Goal: Information Seeking & Learning: Learn about a topic

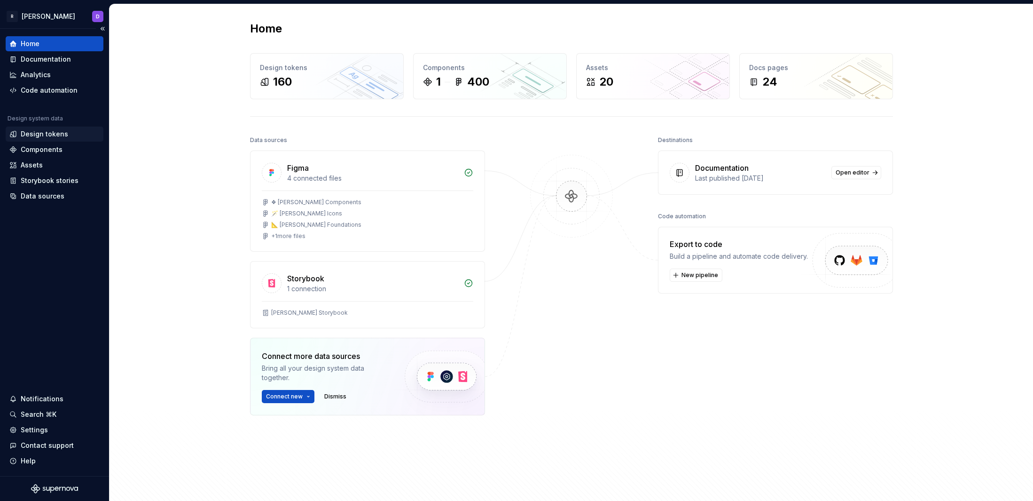
click at [58, 133] on div "Design tokens" at bounding box center [44, 133] width 47 height 9
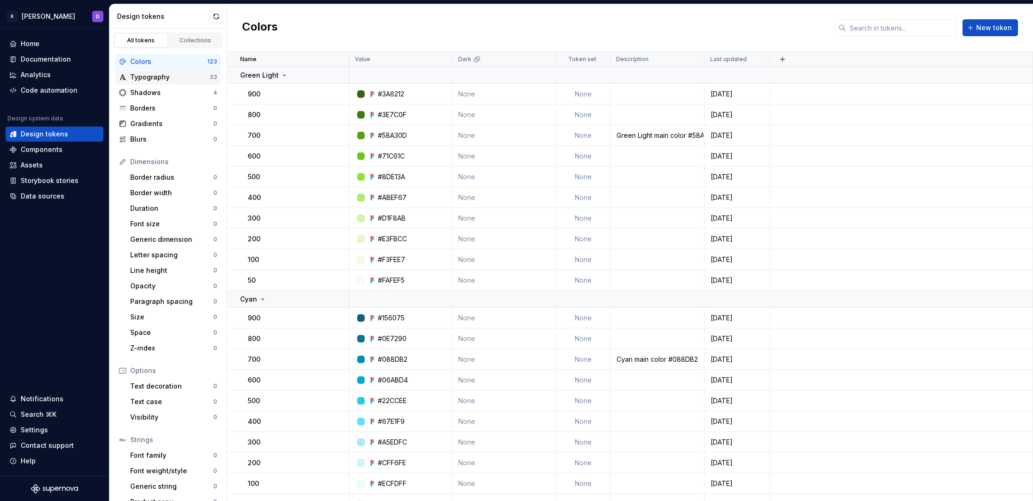
click at [157, 78] on div "Typography" at bounding box center [169, 76] width 79 height 9
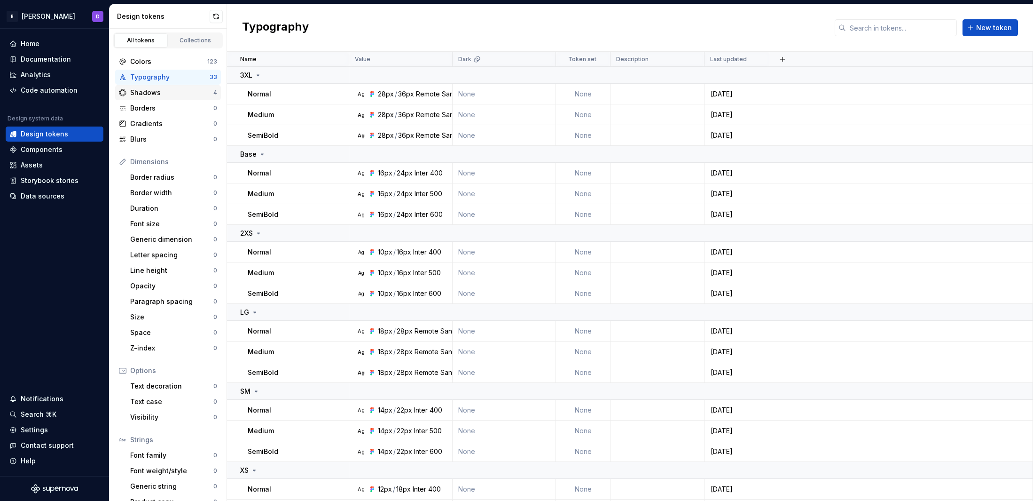
click at [155, 95] on div "Shadows" at bounding box center [171, 92] width 83 height 9
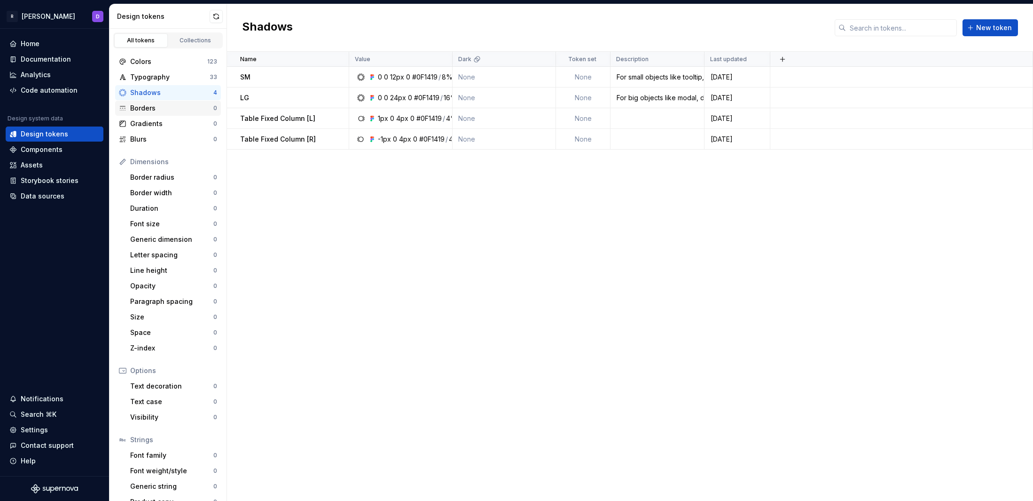
click at [156, 107] on div "Borders" at bounding box center [171, 107] width 83 height 9
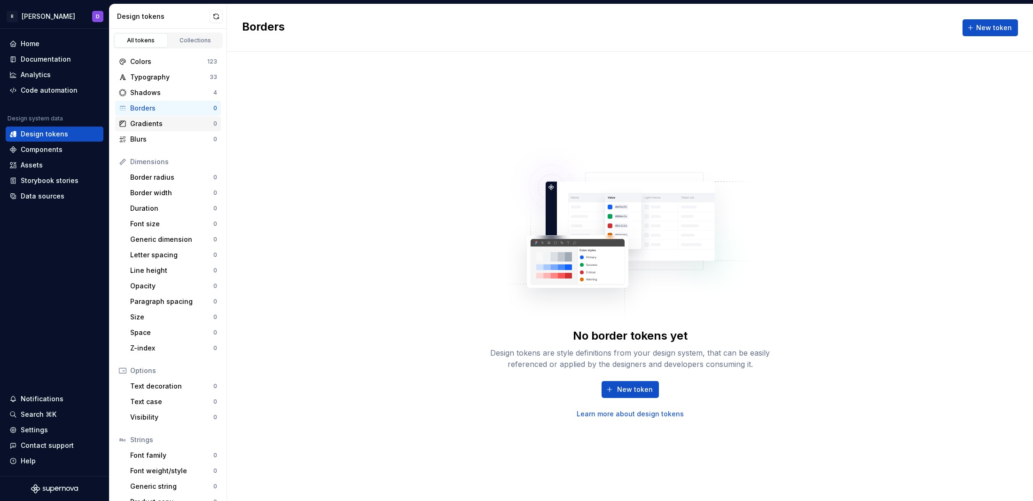
click at [156, 125] on div "Gradients" at bounding box center [171, 123] width 83 height 9
click at [65, 148] on div "Components" at bounding box center [54, 149] width 90 height 9
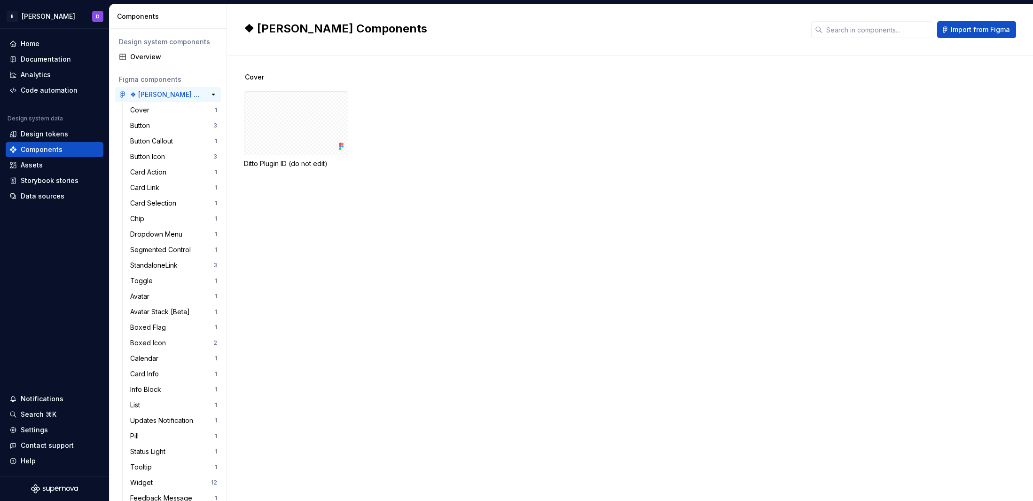
click at [164, 93] on div "❖ [PERSON_NAME] Components" at bounding box center [165, 94] width 70 height 9
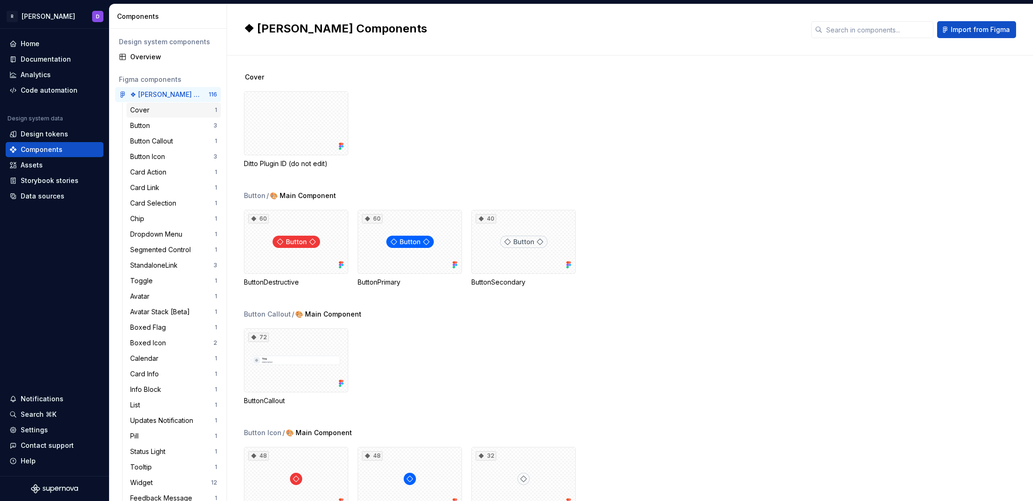
click at [161, 112] on div "Cover" at bounding box center [172, 109] width 85 height 9
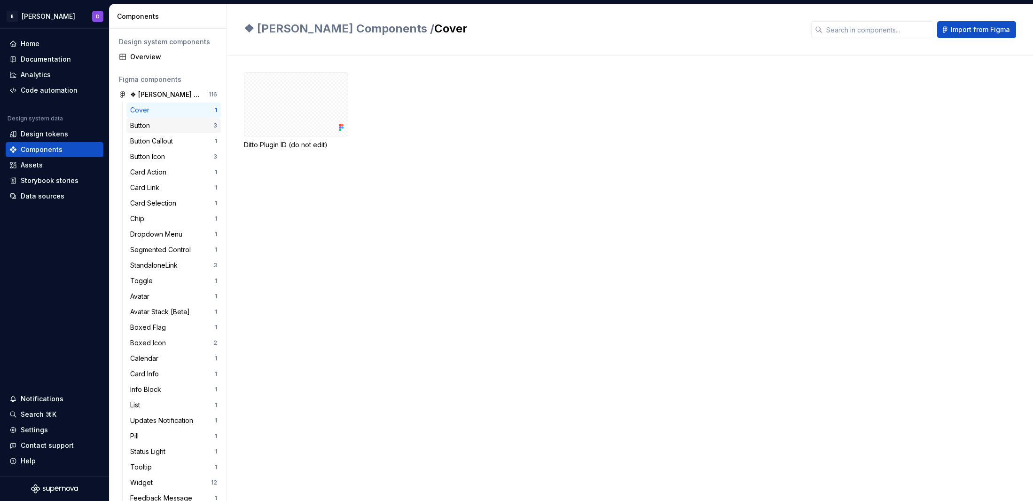
click at [155, 123] on div "Button" at bounding box center [171, 125] width 83 height 9
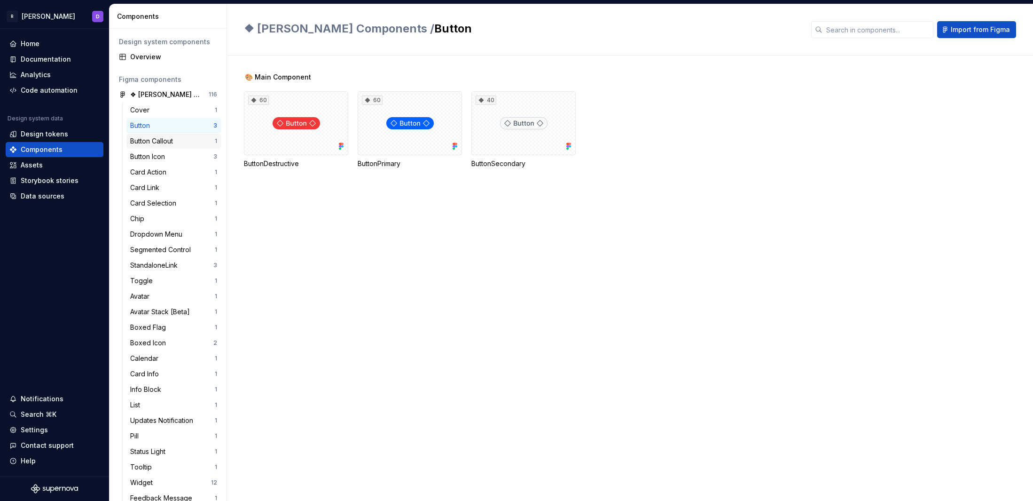
click at [165, 139] on div "Button Callout" at bounding box center [153, 140] width 47 height 9
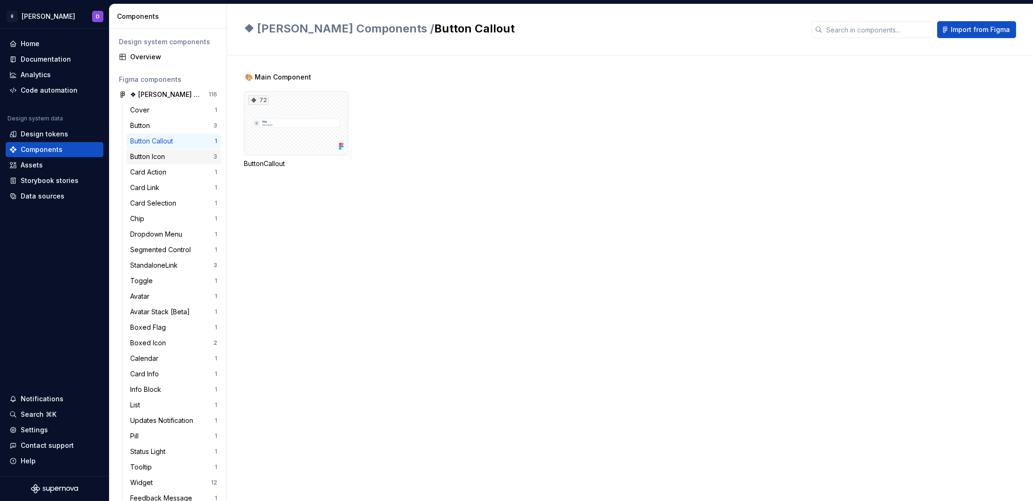
click at [155, 157] on div "Button Icon" at bounding box center [149, 156] width 39 height 9
click at [151, 174] on div "Card Action" at bounding box center [150, 171] width 40 height 9
click at [46, 164] on div "Assets" at bounding box center [54, 164] width 90 height 9
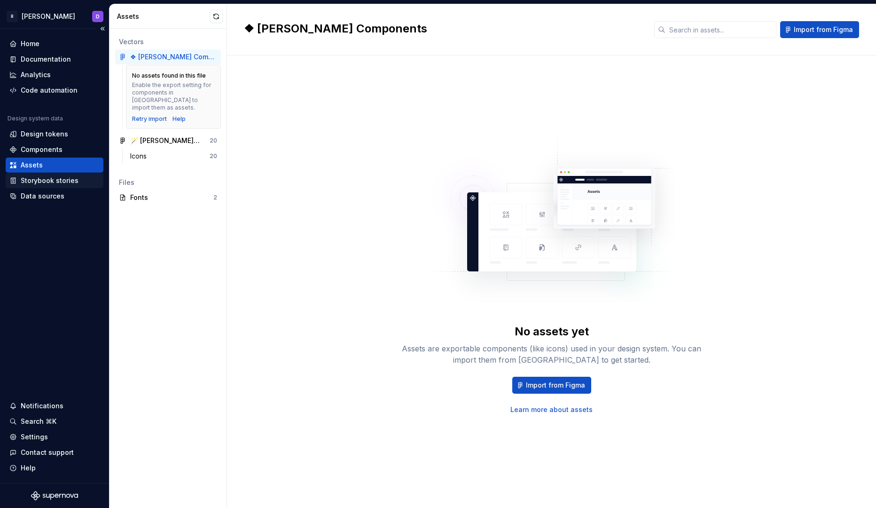
click at [57, 179] on div "Storybook stories" at bounding box center [50, 180] width 58 height 9
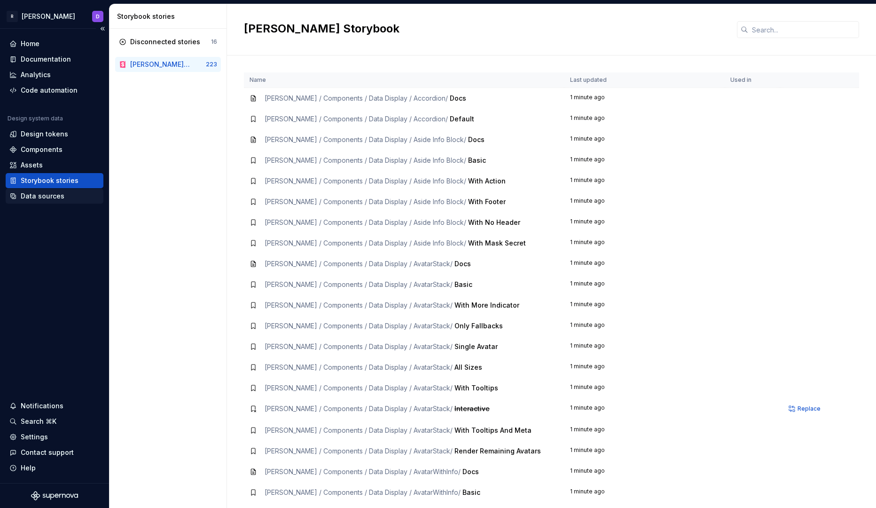
click at [28, 194] on div "Data sources" at bounding box center [43, 195] width 44 height 9
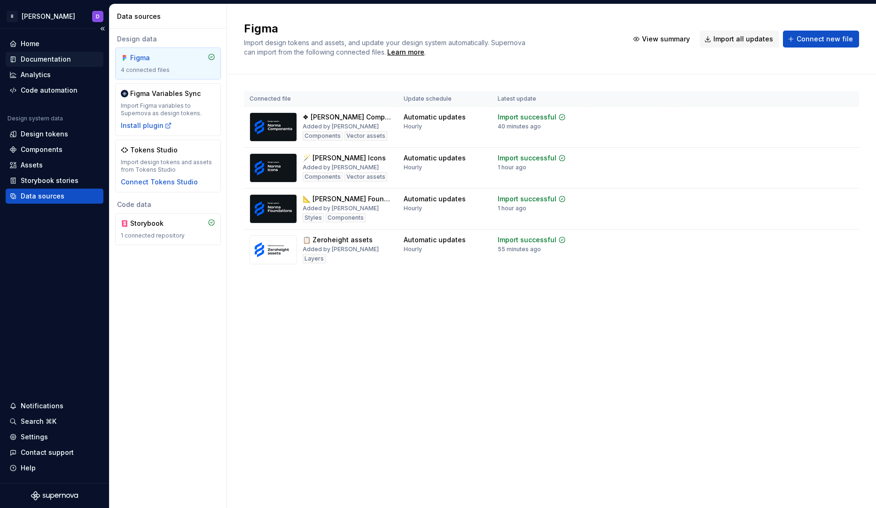
click at [46, 57] on div "Documentation" at bounding box center [46, 59] width 50 height 9
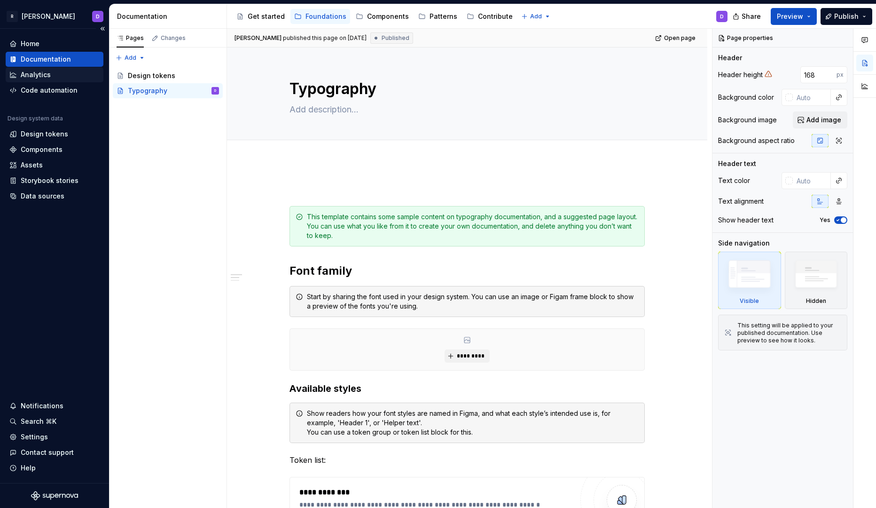
click at [46, 73] on div "Analytics" at bounding box center [36, 74] width 30 height 9
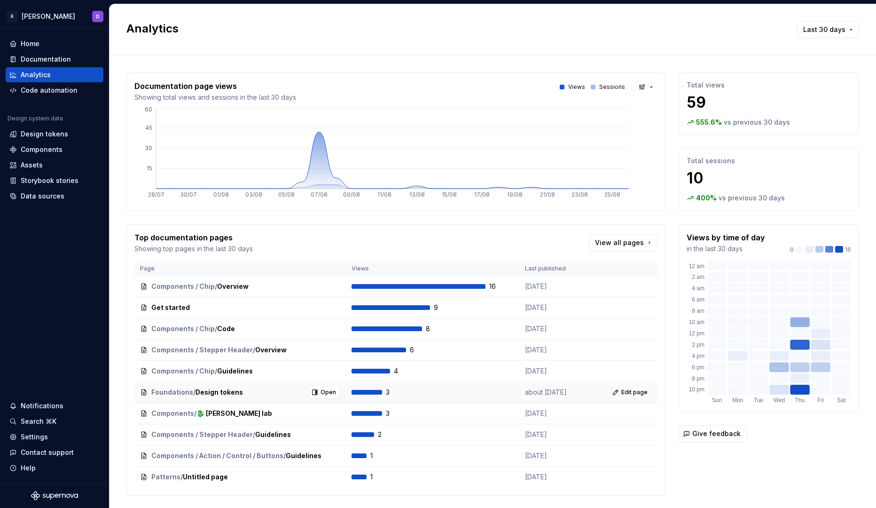
scroll to position [24, 0]
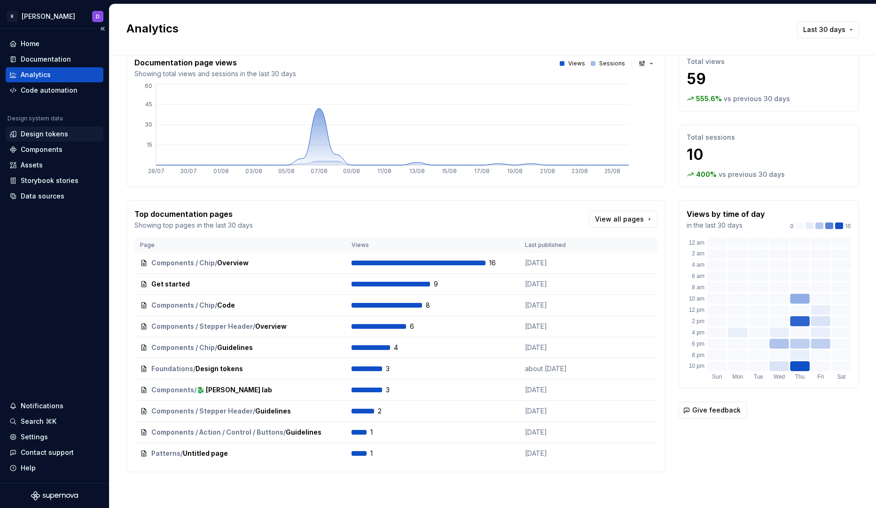
click at [47, 132] on div "Design tokens" at bounding box center [44, 133] width 47 height 9
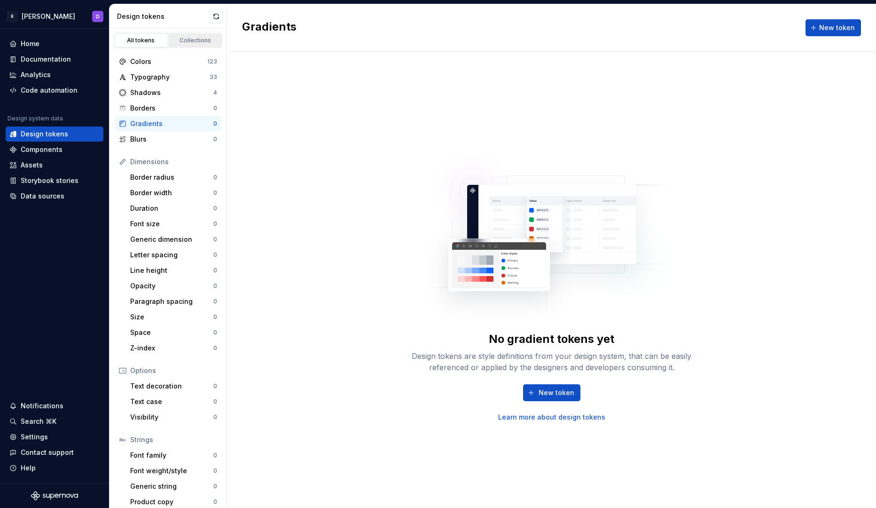
click at [196, 36] on link "Collections" at bounding box center [196, 40] width 54 height 14
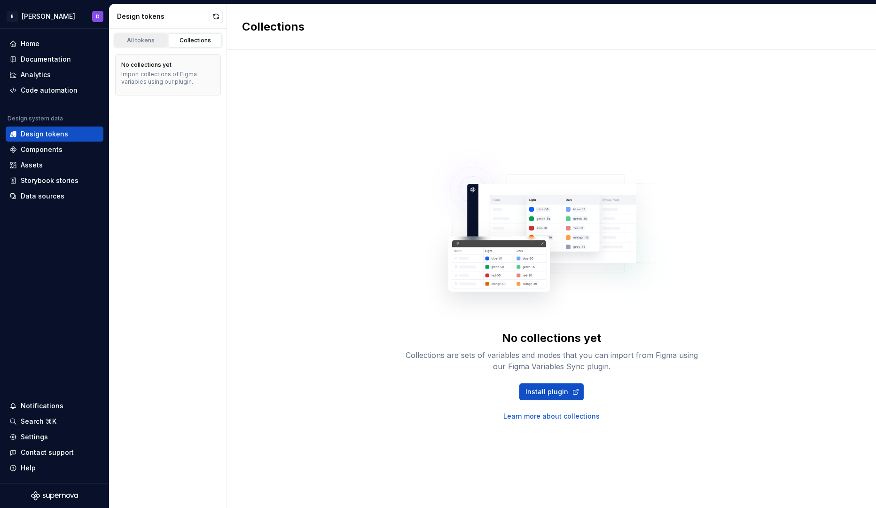
click at [124, 40] on div "All tokens" at bounding box center [141, 41] width 47 height 8
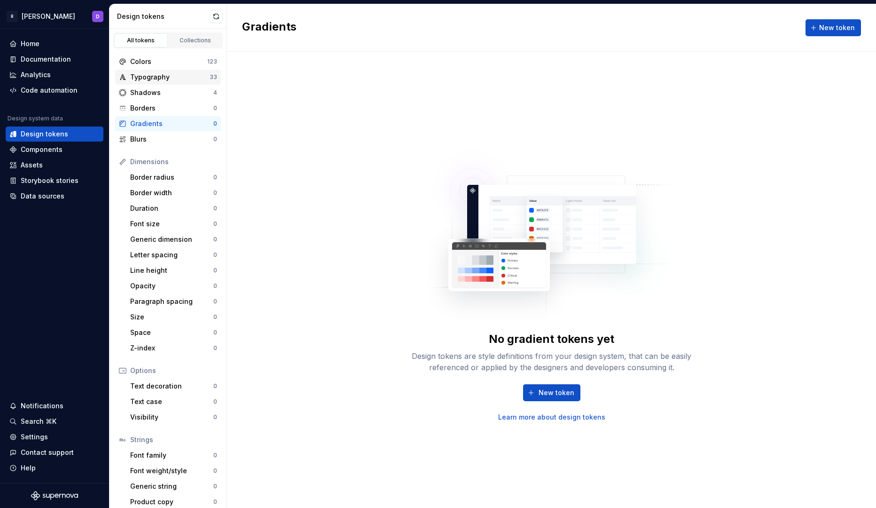
click at [158, 73] on div "Typography" at bounding box center [169, 76] width 79 height 9
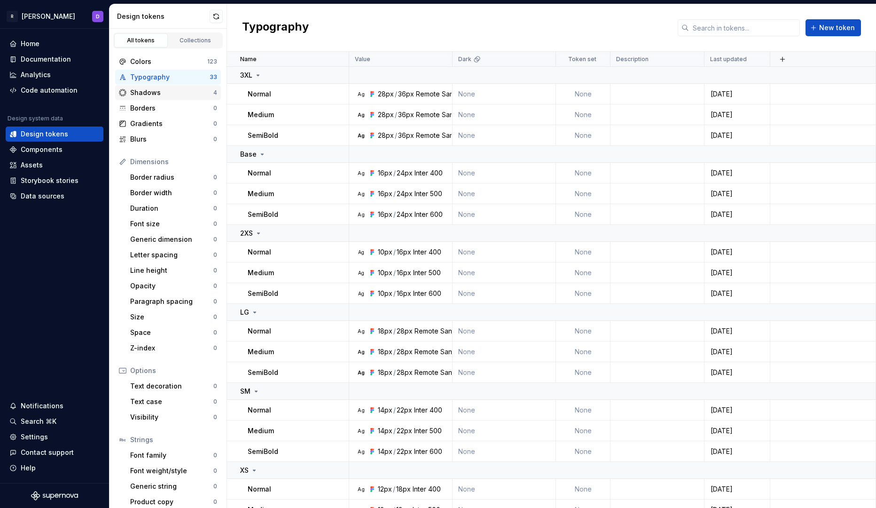
click at [155, 95] on div "Shadows" at bounding box center [171, 92] width 83 height 9
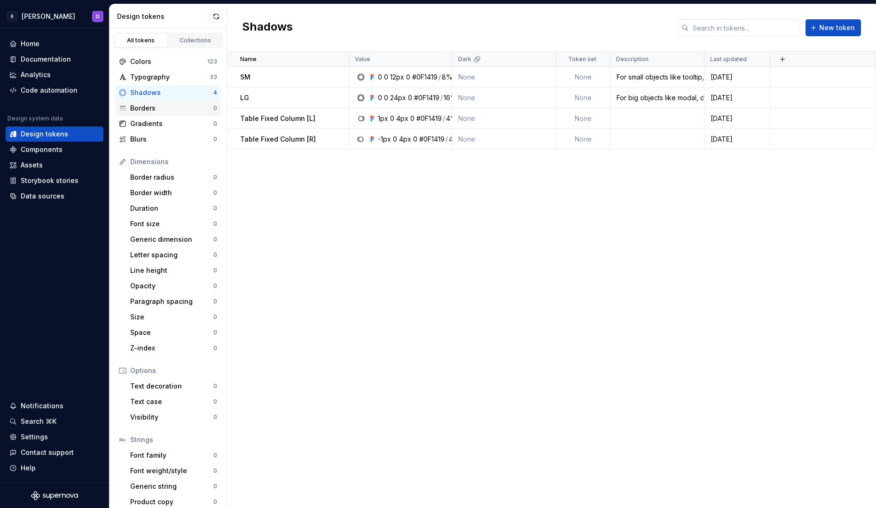
click at [152, 107] on div "Borders" at bounding box center [171, 107] width 83 height 9
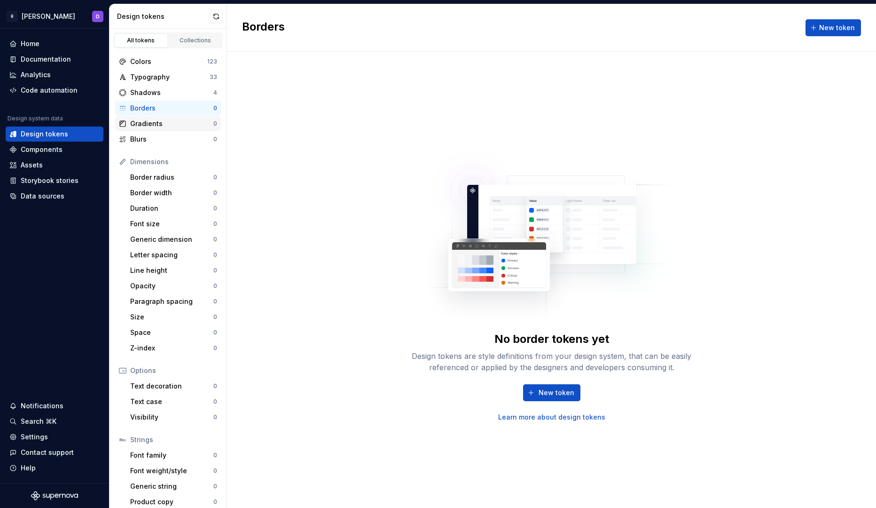
click at [154, 122] on div "Gradients" at bounding box center [171, 123] width 83 height 9
click at [153, 139] on div "Blurs" at bounding box center [171, 138] width 83 height 9
click at [151, 178] on div "Border radius" at bounding box center [171, 177] width 83 height 9
click at [149, 194] on div "Border width" at bounding box center [171, 192] width 83 height 9
click at [147, 208] on div "Duration" at bounding box center [171, 208] width 83 height 9
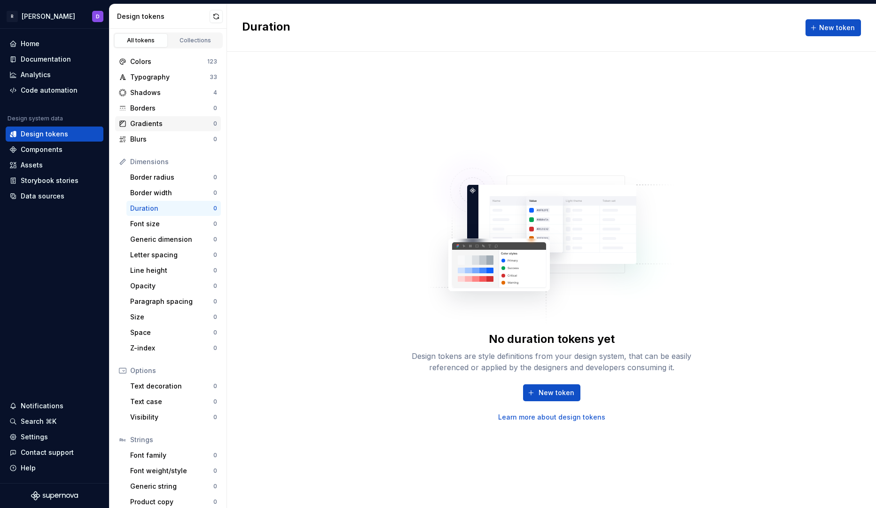
click at [155, 121] on div "Gradients" at bounding box center [171, 123] width 83 height 9
click at [155, 302] on div "Paragraph spacing" at bounding box center [171, 301] width 83 height 9
click at [156, 335] on div "Space" at bounding box center [171, 332] width 83 height 9
click at [55, 153] on div "Components" at bounding box center [42, 149] width 42 height 9
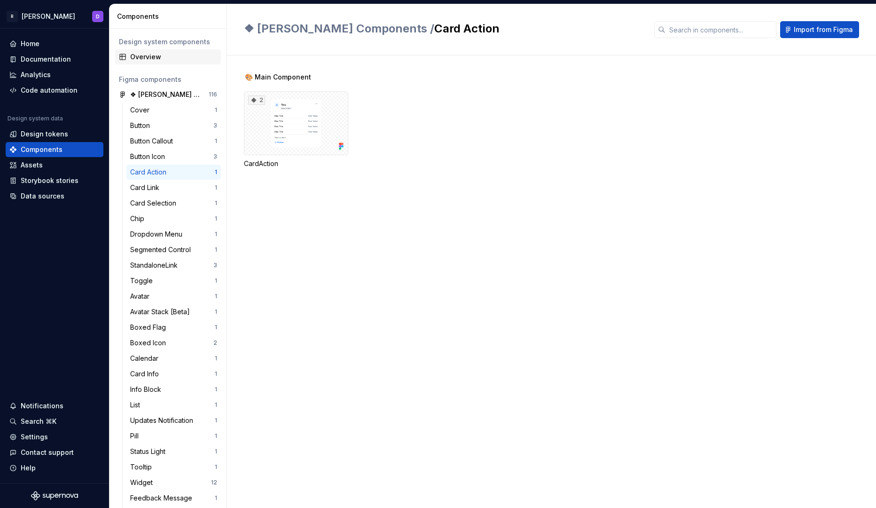
click at [138, 53] on div "Overview" at bounding box center [173, 56] width 87 height 9
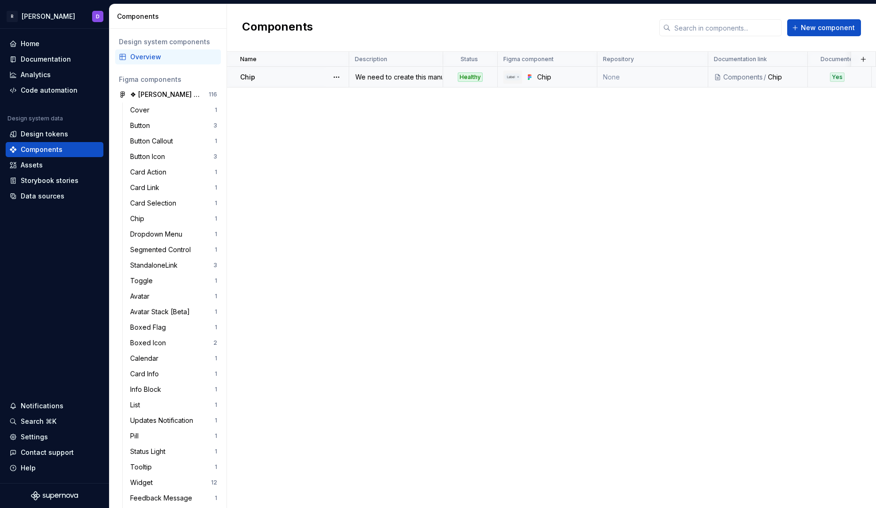
click at [266, 77] on div "Chip" at bounding box center [294, 76] width 108 height 9
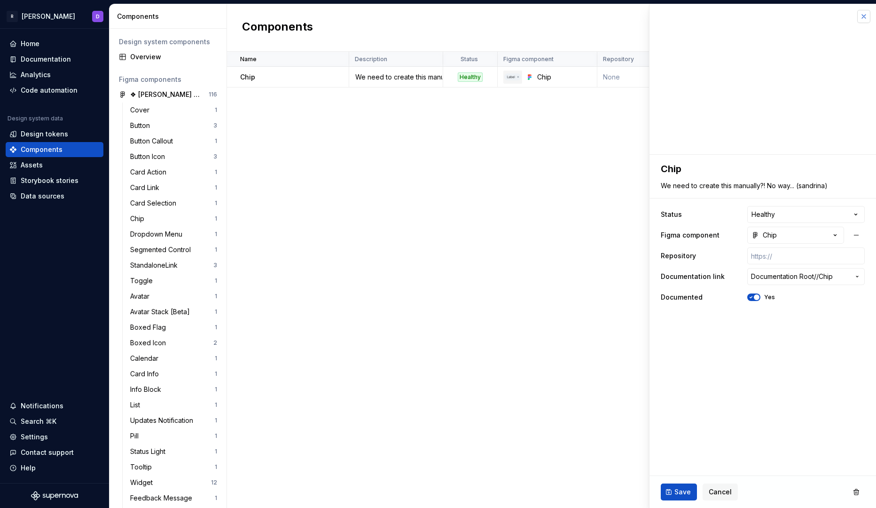
click at [867, 18] on button "button" at bounding box center [863, 16] width 13 height 13
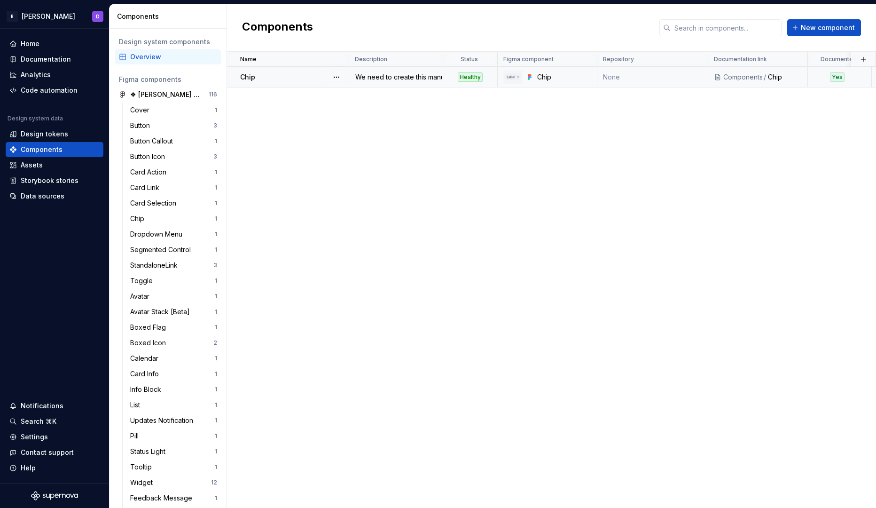
click at [750, 73] on div "Components" at bounding box center [742, 76] width 39 height 9
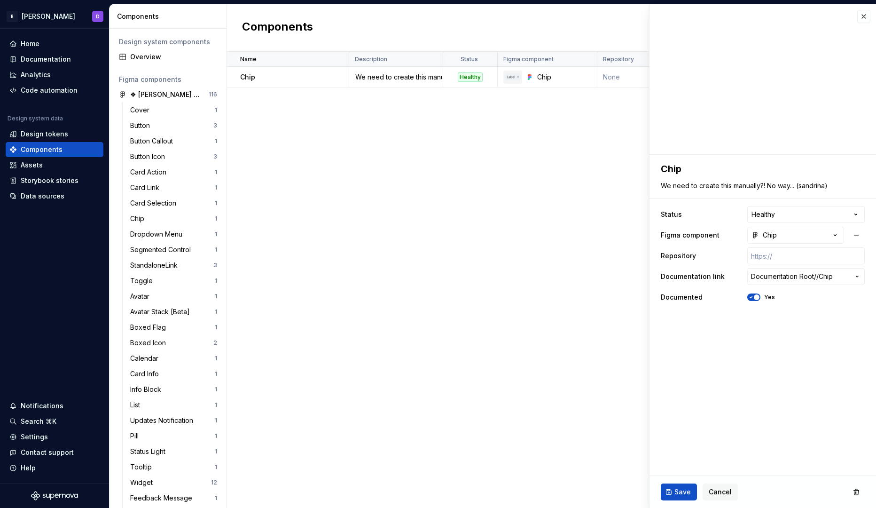
click at [536, 143] on div "Name Description Status Figma component Repository Documentation link Documente…" at bounding box center [551, 280] width 649 height 456
type textarea "*"
click at [30, 40] on div "Home" at bounding box center [30, 43] width 19 height 9
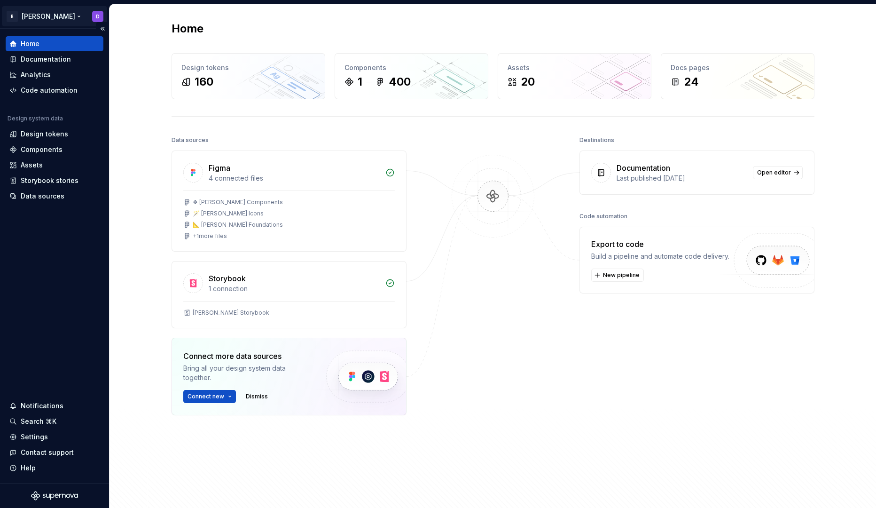
click at [29, 9] on html "R [PERSON_NAME] D Home Documentation Analytics Code automation Design system da…" at bounding box center [438, 254] width 876 height 508
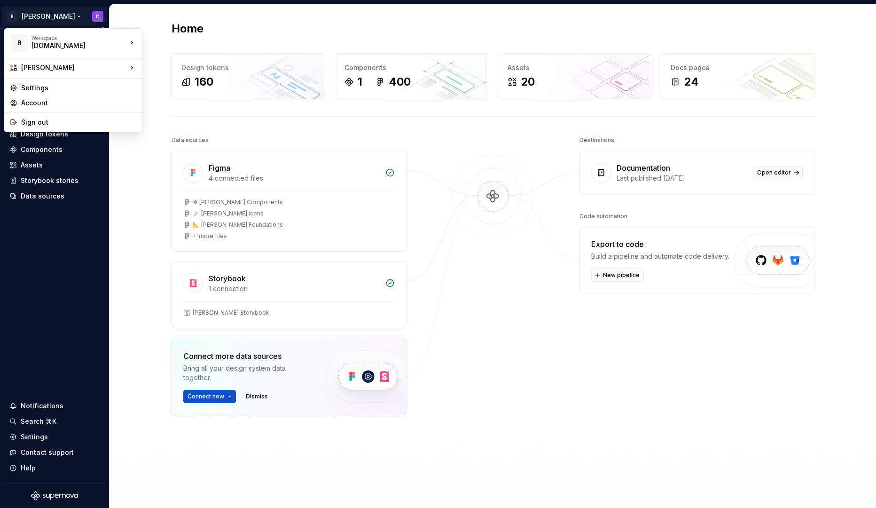
click at [34, 11] on html "R [PERSON_NAME] D Home Documentation Analytics Code automation Design system da…" at bounding box center [438, 254] width 876 height 508
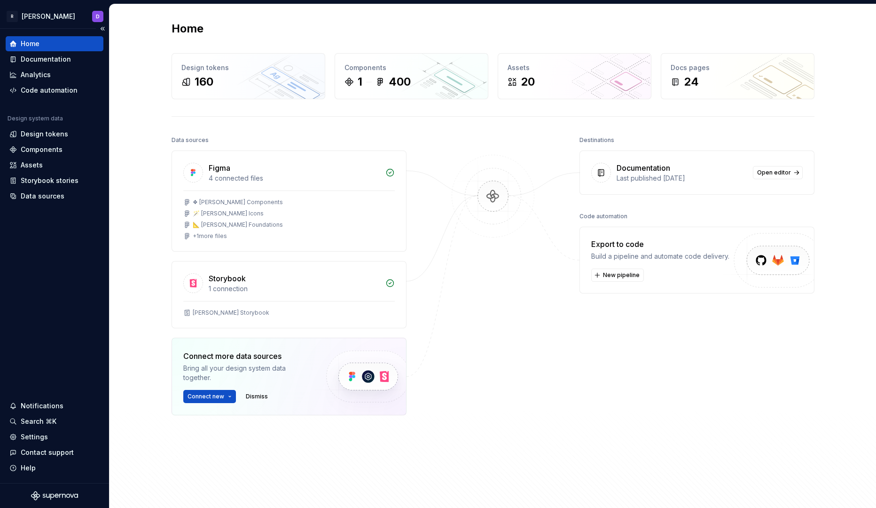
click at [37, 413] on div "Notifications Search ⌘K Settings Contact support Help" at bounding box center [55, 436] width 98 height 77
click at [39, 420] on div "Search ⌘K" at bounding box center [39, 420] width 36 height 9
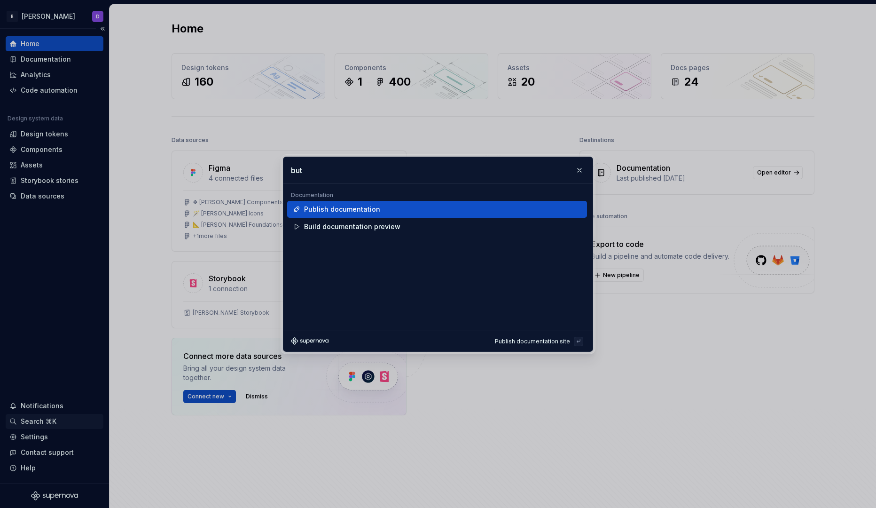
type input "bu"
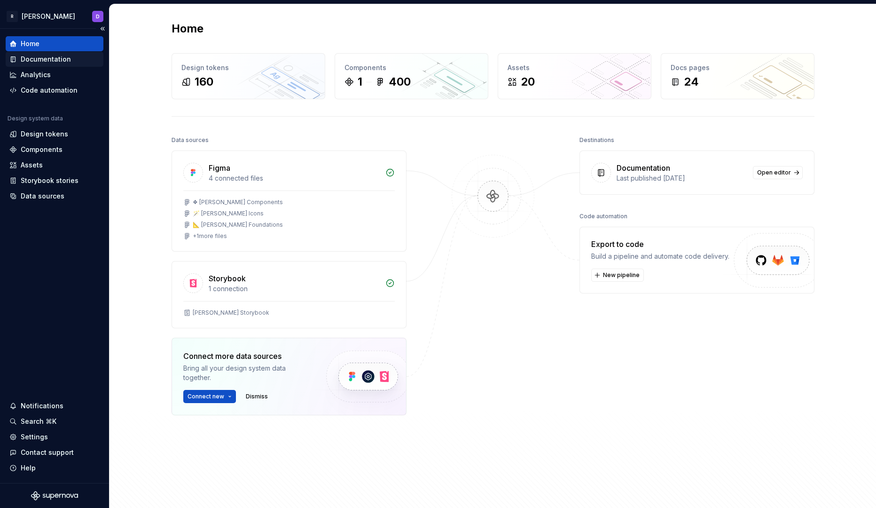
click at [77, 63] on div "Documentation" at bounding box center [54, 59] width 90 height 9
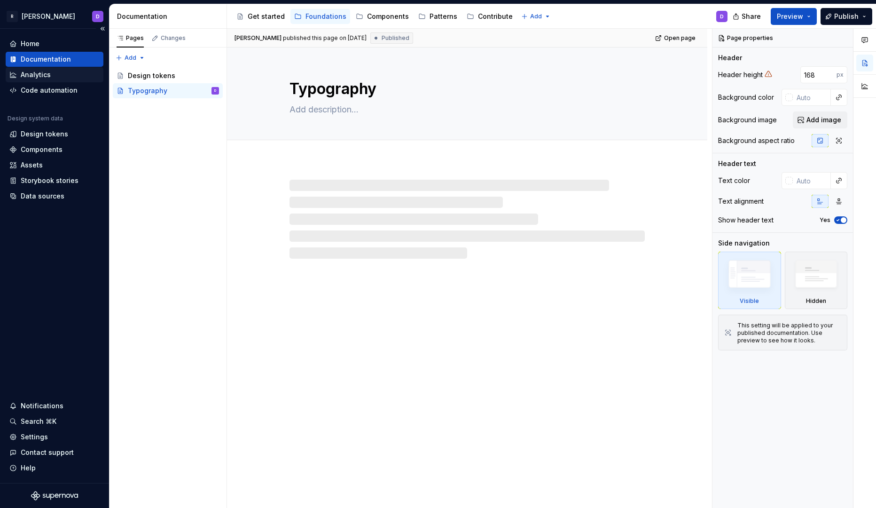
click at [25, 76] on div "Analytics" at bounding box center [36, 74] width 30 height 9
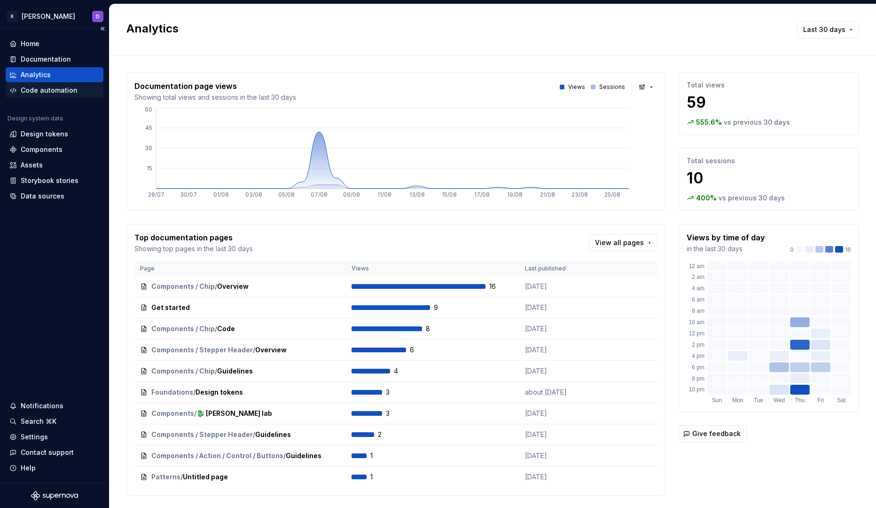
click at [26, 91] on div "Code automation" at bounding box center [49, 90] width 57 height 9
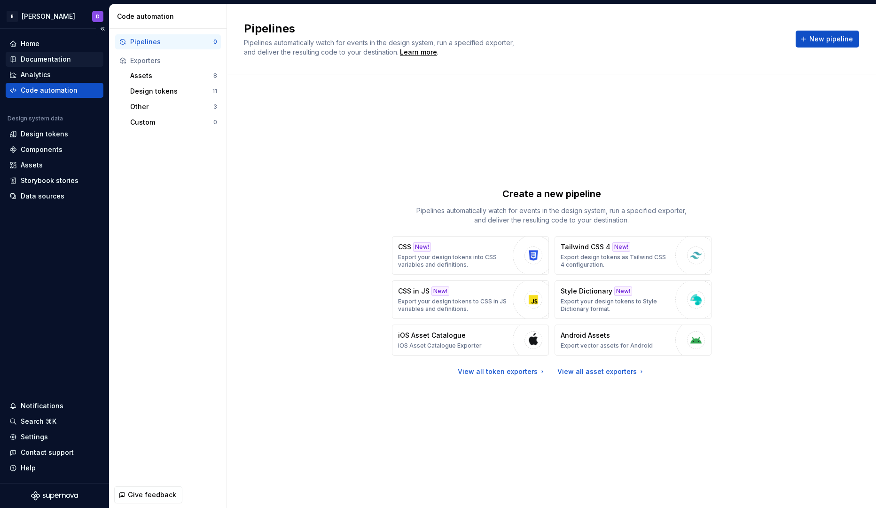
click at [39, 64] on div "Documentation" at bounding box center [55, 59] width 98 height 15
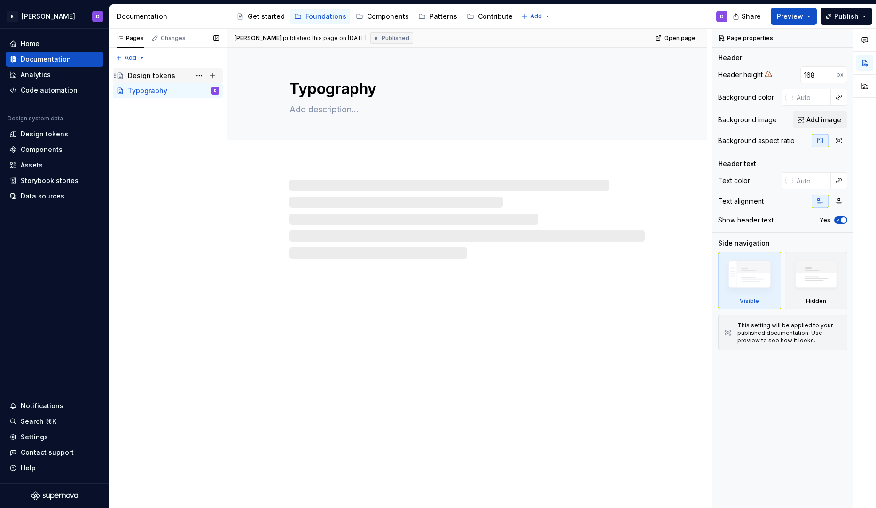
click at [155, 76] on div "Design tokens" at bounding box center [151, 75] width 47 height 9
click at [151, 88] on div "Typography" at bounding box center [147, 90] width 39 height 9
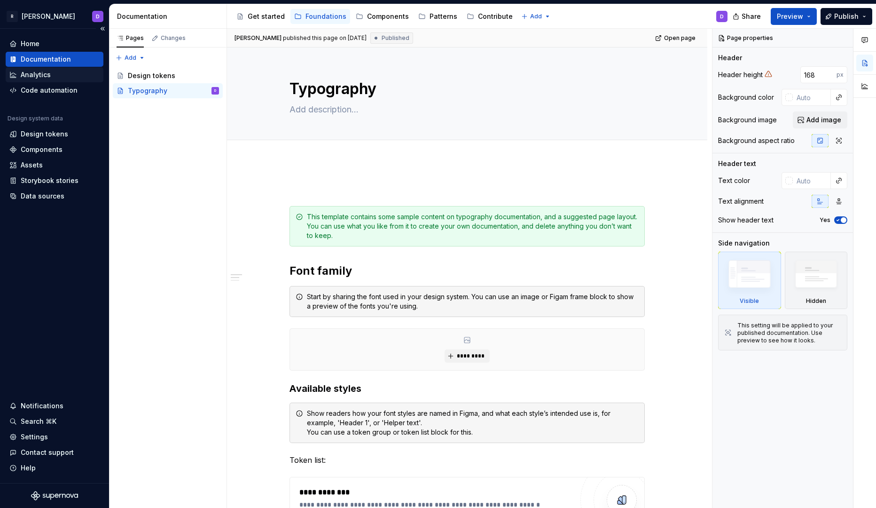
type textarea "*"
click at [31, 72] on div "Analytics" at bounding box center [36, 74] width 30 height 9
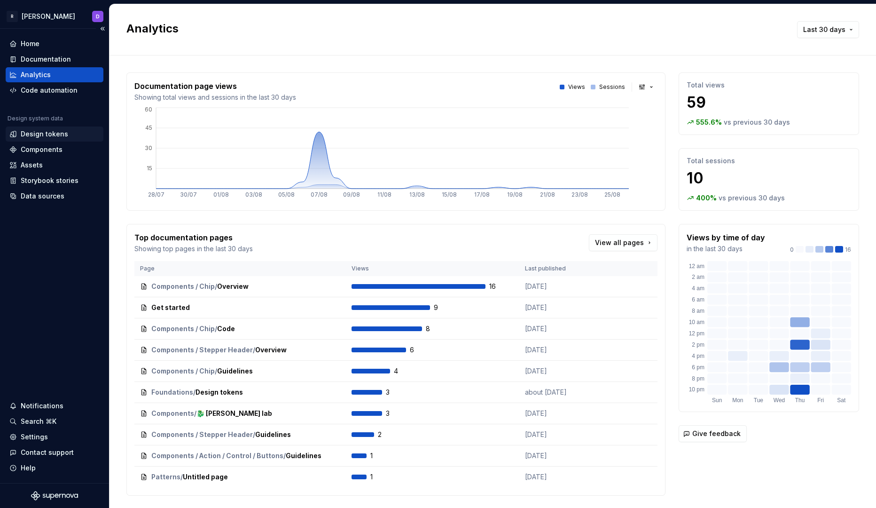
click at [50, 133] on div "Design tokens" at bounding box center [44, 133] width 47 height 9
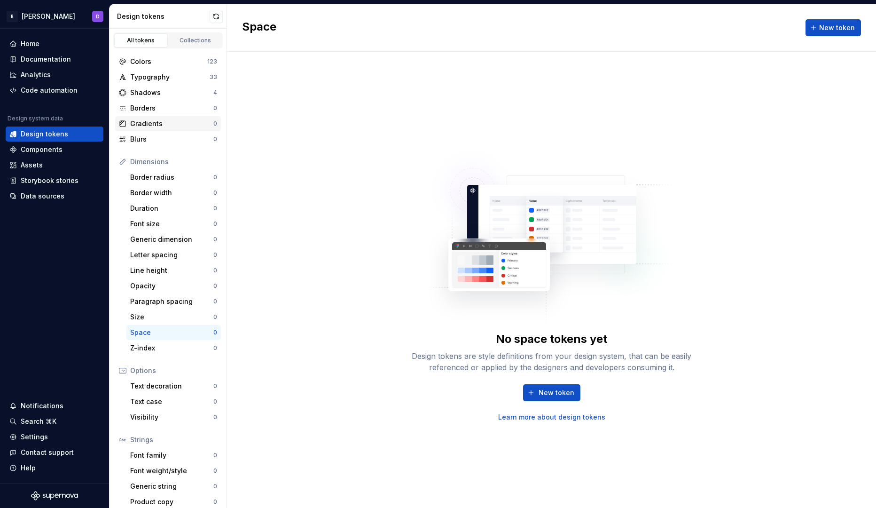
click at [150, 117] on div "Gradients 0" at bounding box center [168, 123] width 106 height 15
click at [160, 63] on div "Colors" at bounding box center [168, 61] width 77 height 9
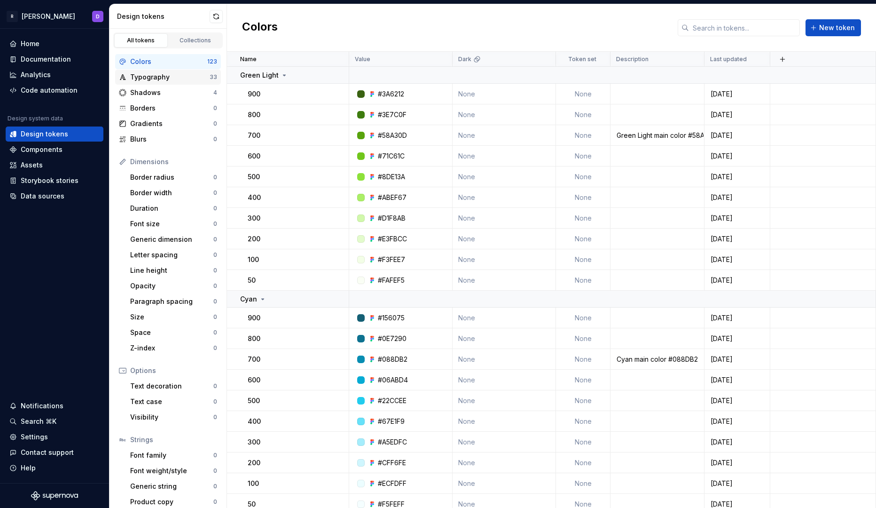
click at [153, 81] on div "Typography" at bounding box center [169, 76] width 79 height 9
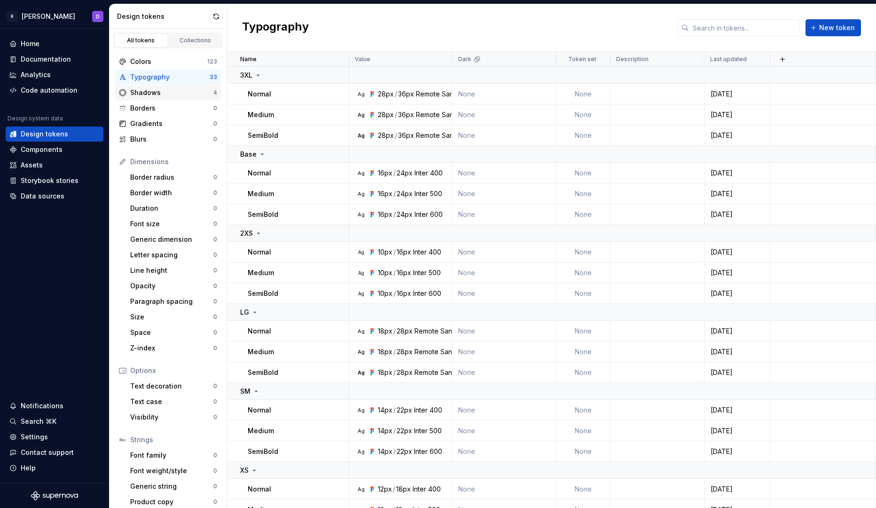
click at [152, 97] on div "Shadows" at bounding box center [171, 92] width 83 height 9
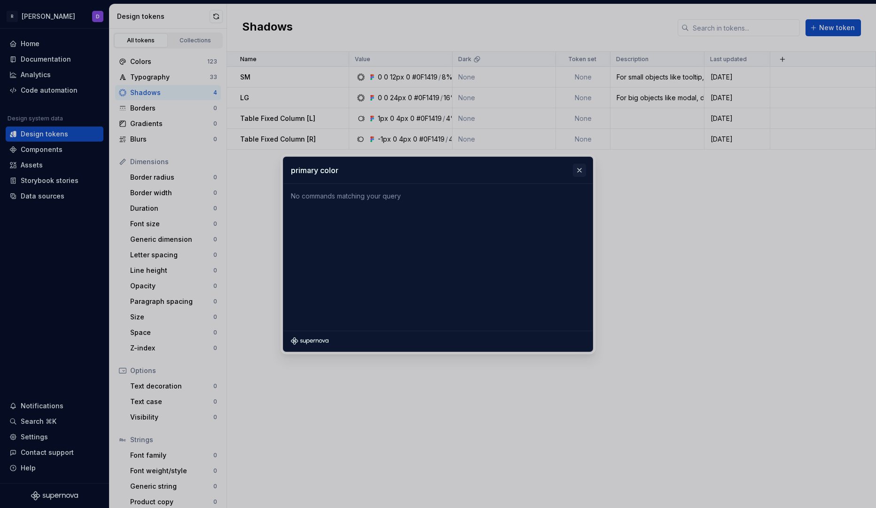
type input "primary color"
click at [578, 169] on button "button" at bounding box center [579, 170] width 13 height 13
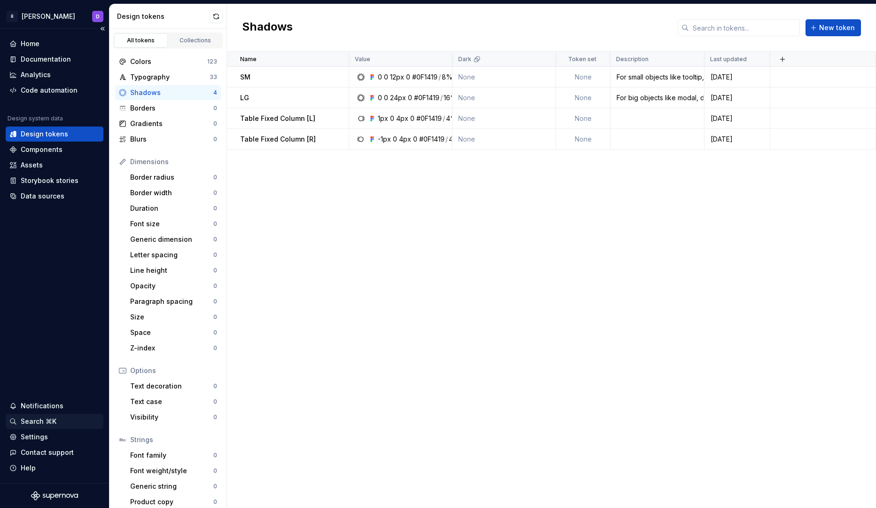
click at [43, 421] on div "Search ⌘K" at bounding box center [39, 420] width 36 height 9
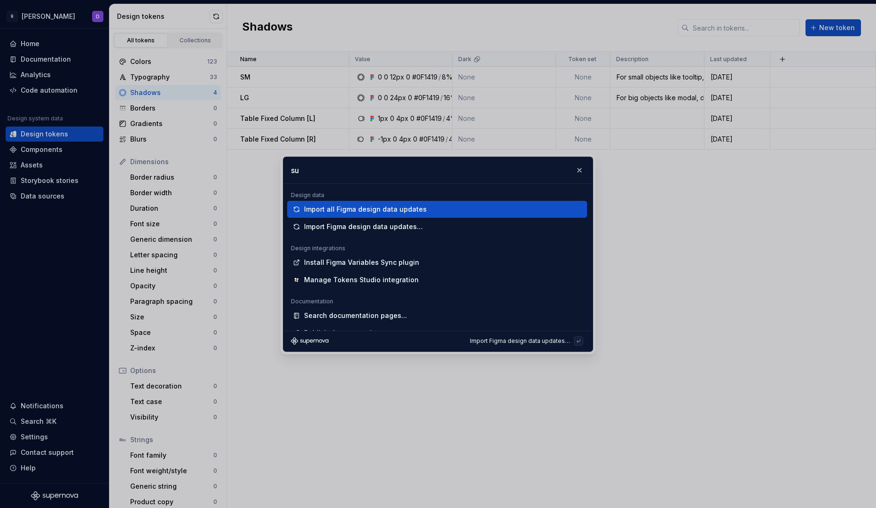
type input "s"
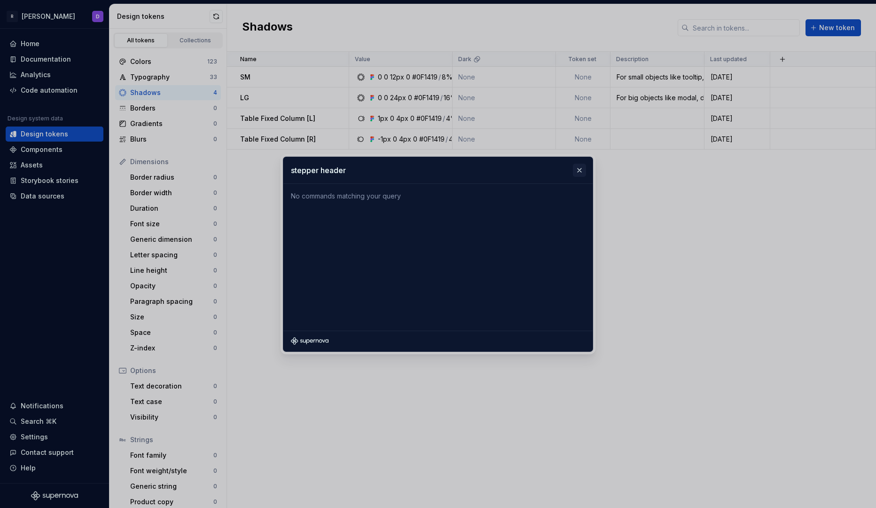
type input "stepper header"
click at [578, 170] on button "button" at bounding box center [579, 170] width 13 height 13
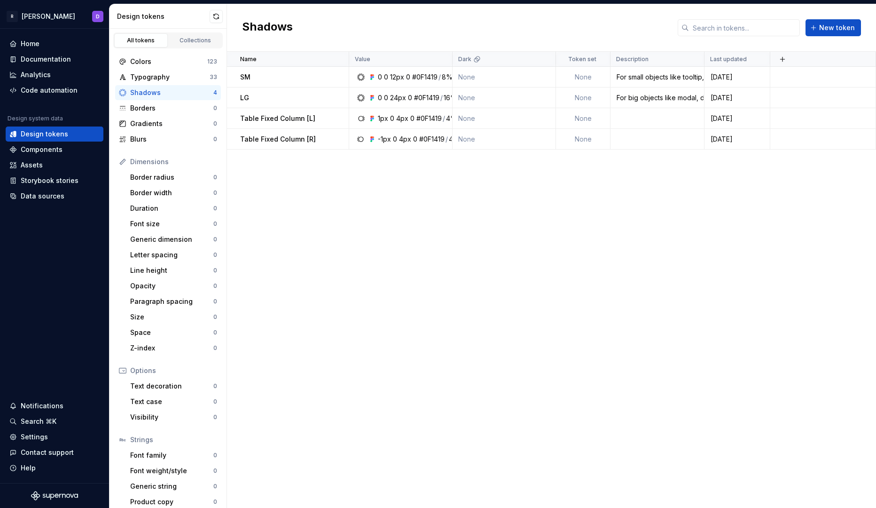
click at [364, 251] on div "Name Value Dark Token set Description Last updated SM 0 0 12px 0 #0F1419 / 8% N…" at bounding box center [551, 280] width 649 height 456
